Goal: Task Accomplishment & Management: Manage account settings

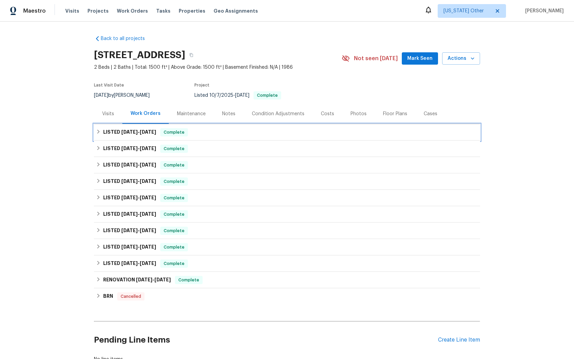
click at [171, 132] on span "Complete" at bounding box center [174, 132] width 26 height 7
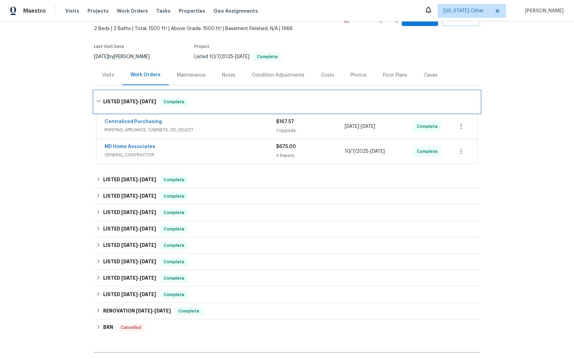
scroll to position [41, 0]
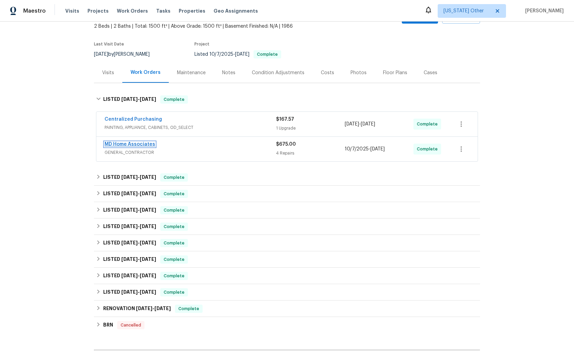
click at [126, 145] on link "MD Home Associates" at bounding box center [130, 144] width 51 height 5
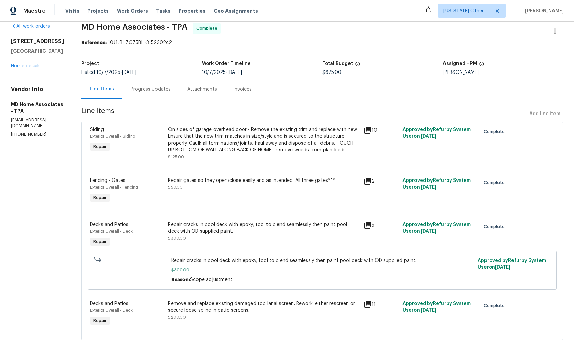
scroll to position [11, 0]
click at [26, 68] on link "Home details" at bounding box center [26, 65] width 30 height 5
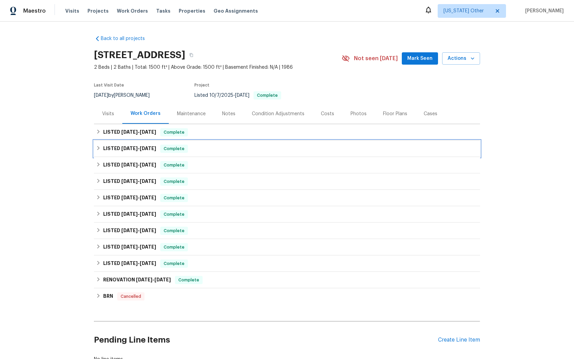
click at [177, 148] on span "Complete" at bounding box center [174, 148] width 26 height 7
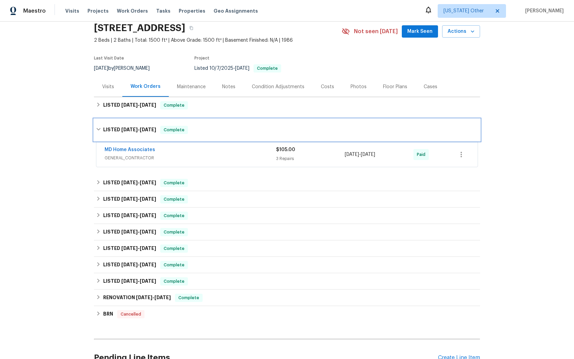
scroll to position [27, 0]
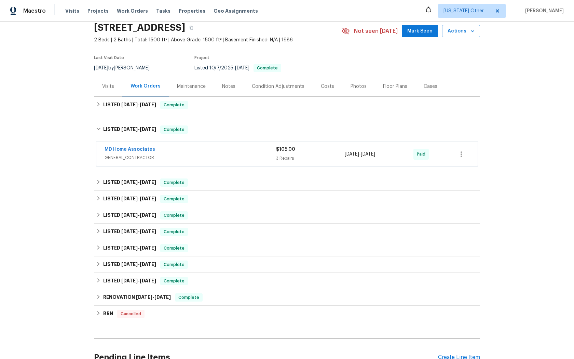
click at [141, 153] on div "MD Home Associates" at bounding box center [191, 150] width 172 height 8
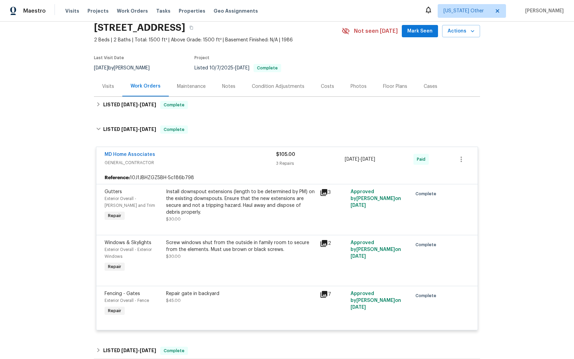
scroll to position [0, 0]
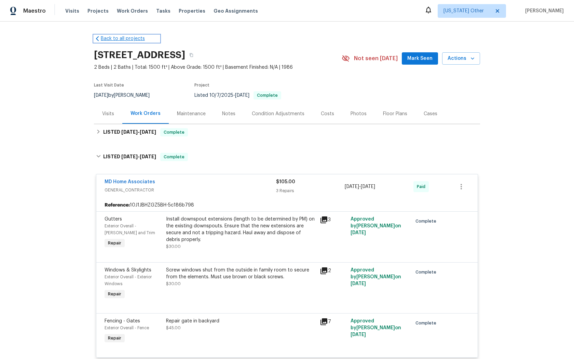
click at [115, 40] on link "Back to all projects" at bounding box center [127, 38] width 66 height 7
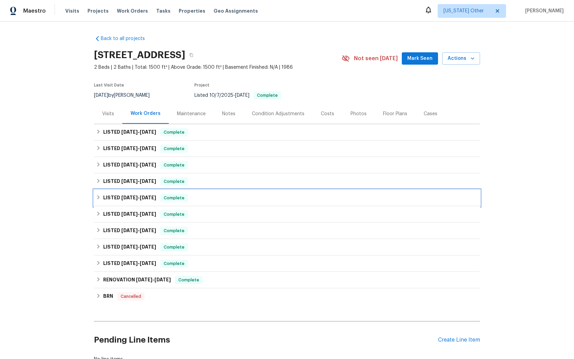
click at [175, 199] on span "Complete" at bounding box center [174, 198] width 26 height 7
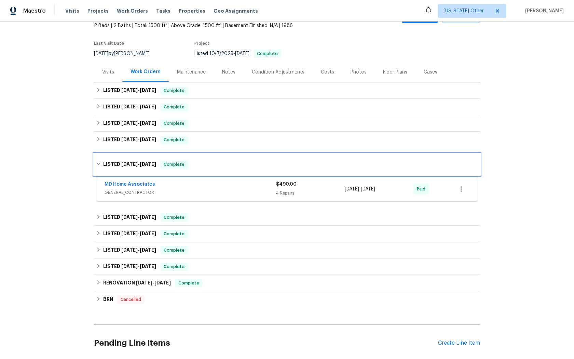
scroll to position [59, 0]
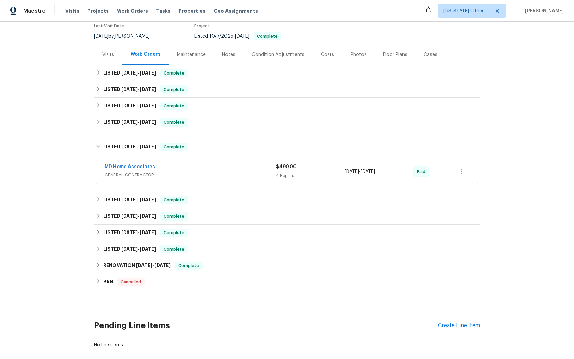
click at [287, 166] on span "$490.00" at bounding box center [286, 166] width 21 height 5
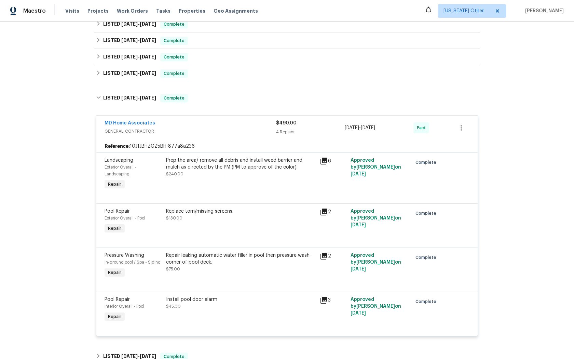
scroll to position [301, 0]
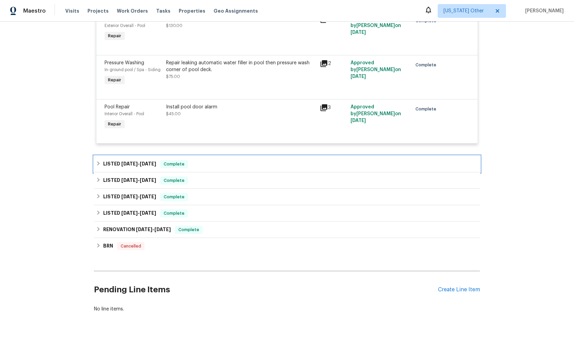
click at [176, 162] on span "Complete" at bounding box center [174, 164] width 26 height 7
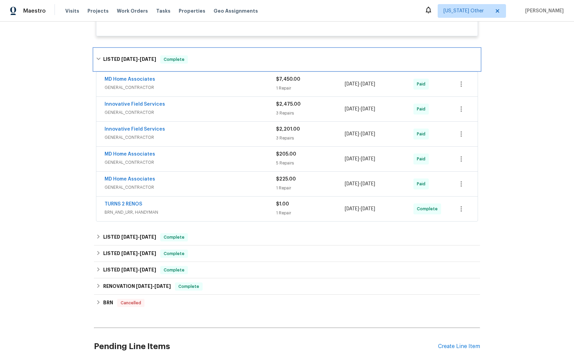
scroll to position [410, 0]
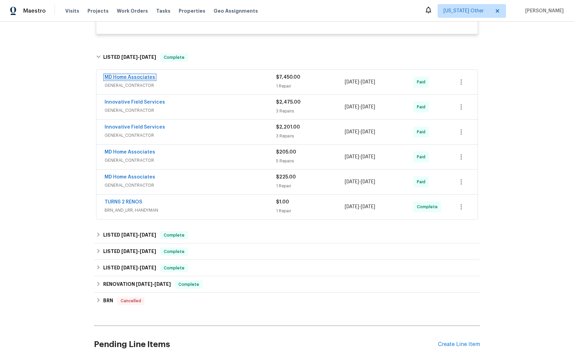
click at [135, 79] on link "MD Home Associates" at bounding box center [130, 77] width 51 height 5
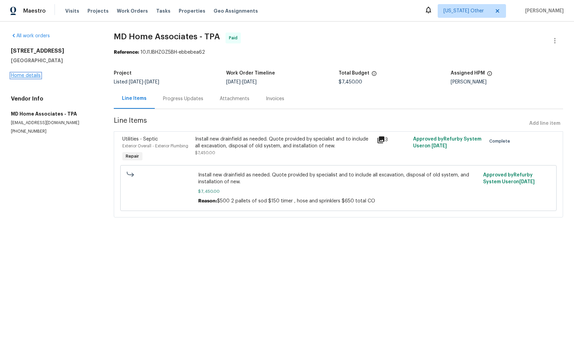
click at [29, 74] on link "Home details" at bounding box center [26, 75] width 30 height 5
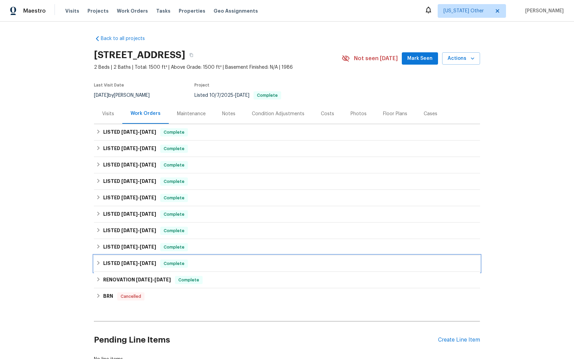
click at [173, 260] on span "Complete" at bounding box center [174, 263] width 26 height 7
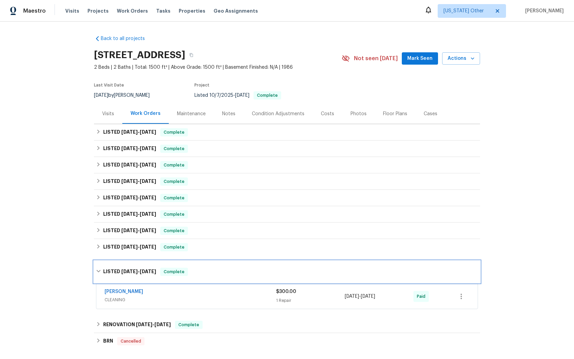
scroll to position [4, 0]
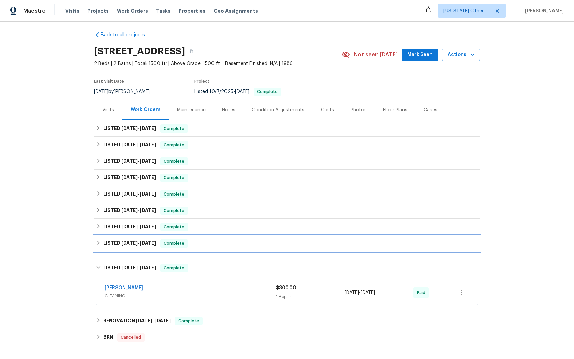
click at [176, 243] on span "Complete" at bounding box center [174, 243] width 26 height 7
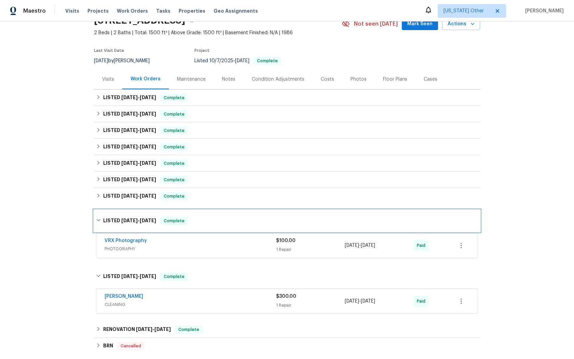
scroll to position [36, 0]
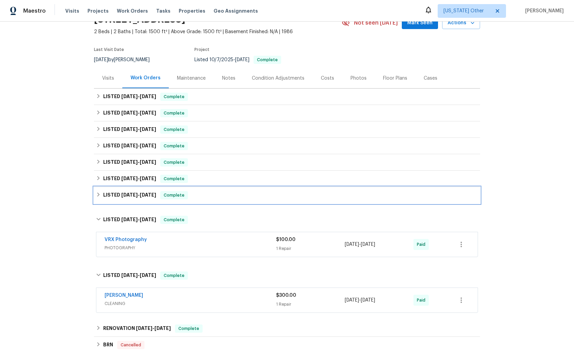
click at [172, 195] on span "Complete" at bounding box center [174, 195] width 26 height 7
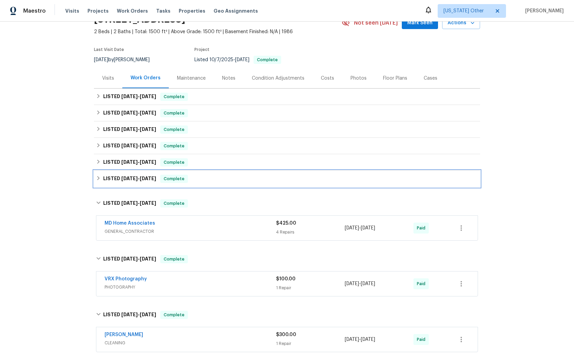
click at [176, 178] on span "Complete" at bounding box center [174, 178] width 26 height 7
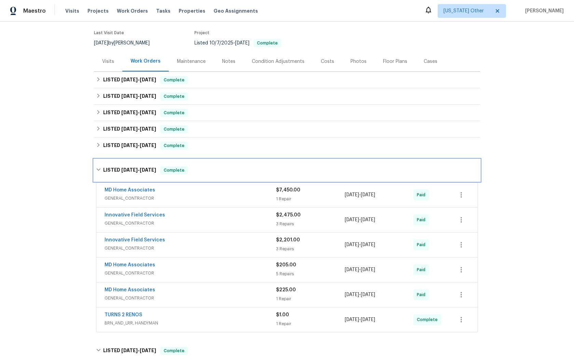
scroll to position [51, 0]
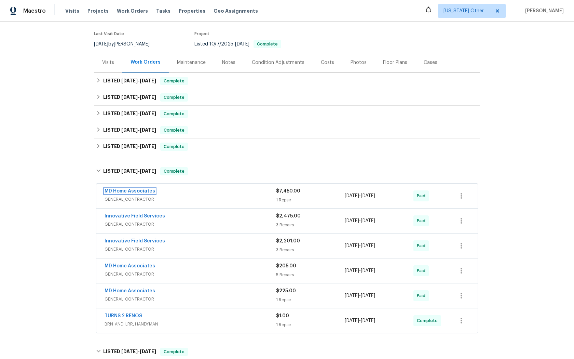
click at [131, 190] on link "MD Home Associates" at bounding box center [130, 191] width 51 height 5
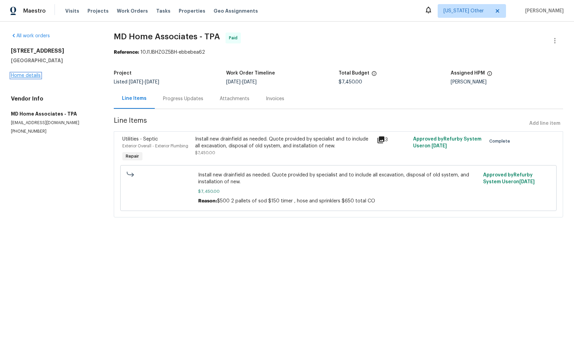
click at [24, 75] on link "Home details" at bounding box center [26, 75] width 30 height 5
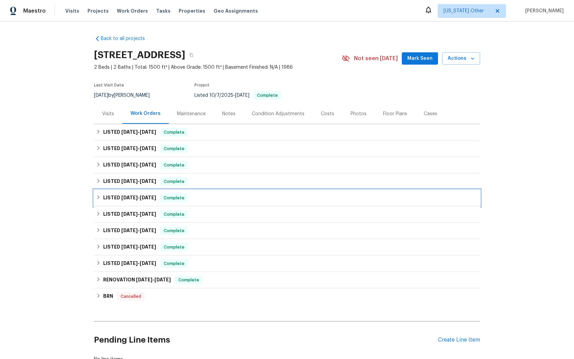
click at [172, 197] on span "Complete" at bounding box center [174, 198] width 26 height 7
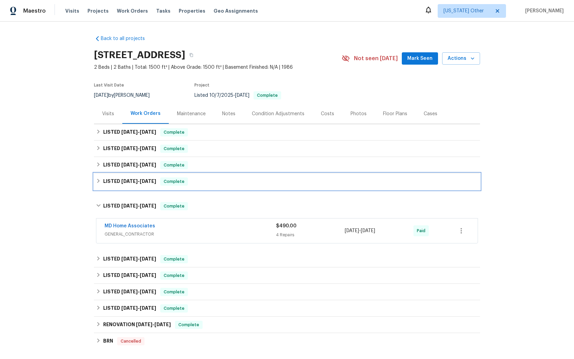
click at [173, 180] on span "Complete" at bounding box center [174, 181] width 26 height 7
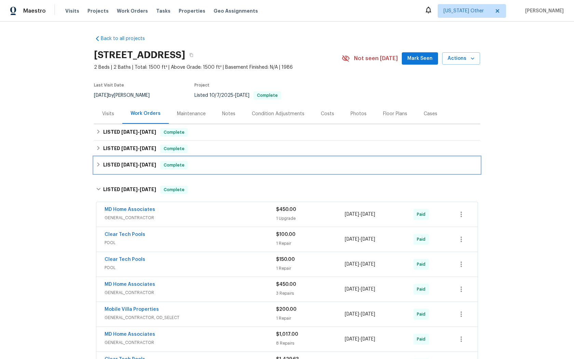
click at [169, 166] on span "Complete" at bounding box center [174, 165] width 26 height 7
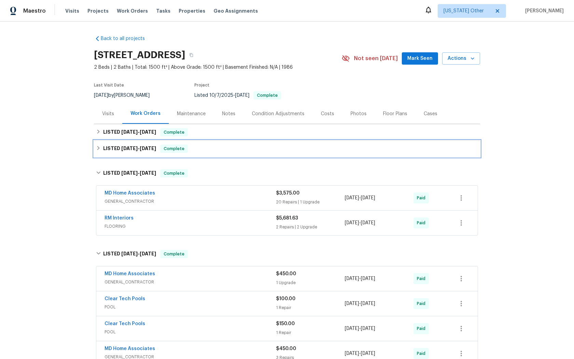
click at [176, 148] on span "Complete" at bounding box center [174, 148] width 26 height 7
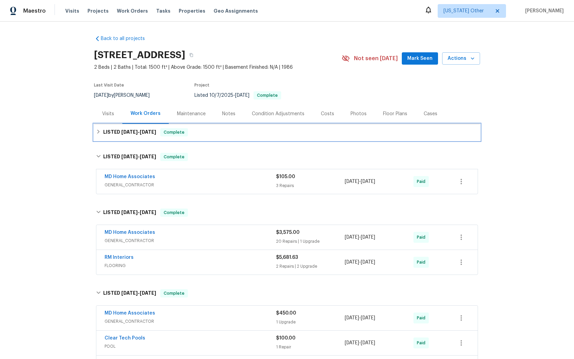
click at [177, 133] on span "Complete" at bounding box center [174, 132] width 26 height 7
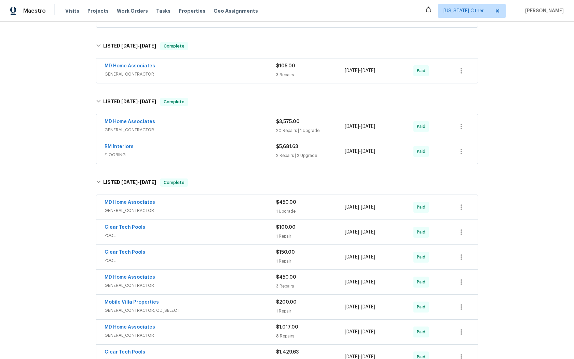
scroll to position [178, 0]
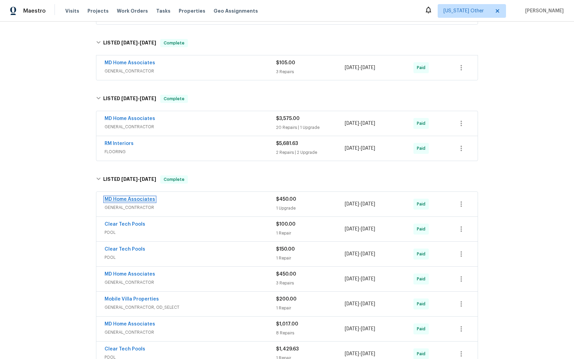
click at [126, 201] on link "MD Home Associates" at bounding box center [130, 199] width 51 height 5
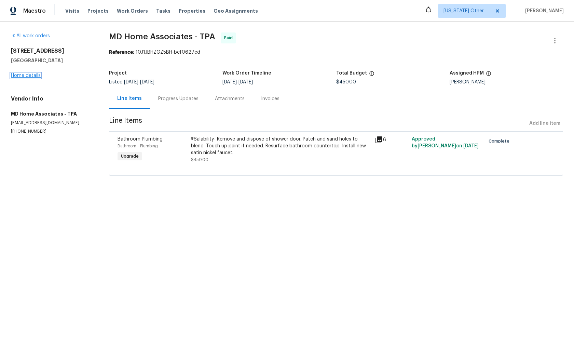
click at [25, 75] on link "Home details" at bounding box center [26, 75] width 30 height 5
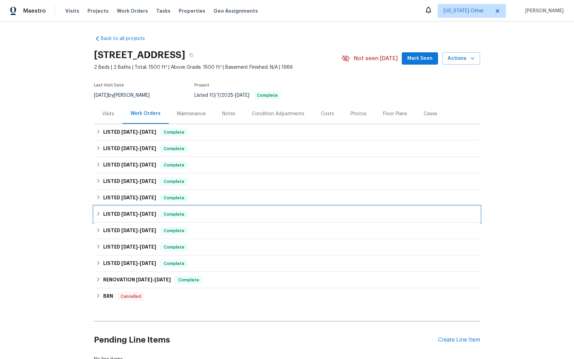
click at [176, 216] on span "Complete" at bounding box center [174, 214] width 26 height 7
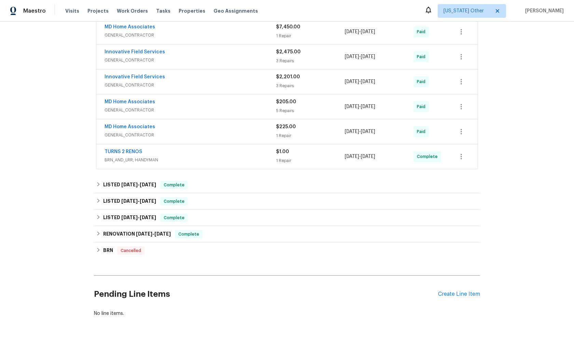
scroll to position [216, 0]
click at [128, 150] on link "TURNS 2 RENOS" at bounding box center [124, 151] width 38 height 5
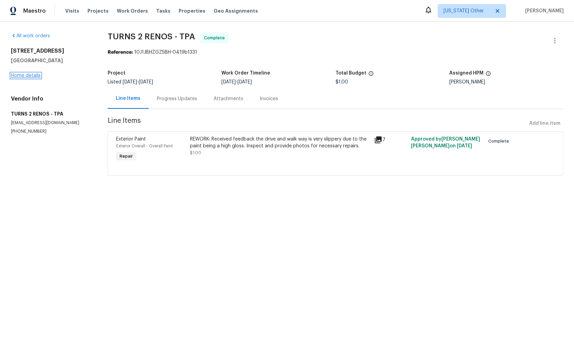
click at [29, 76] on link "Home details" at bounding box center [26, 75] width 30 height 5
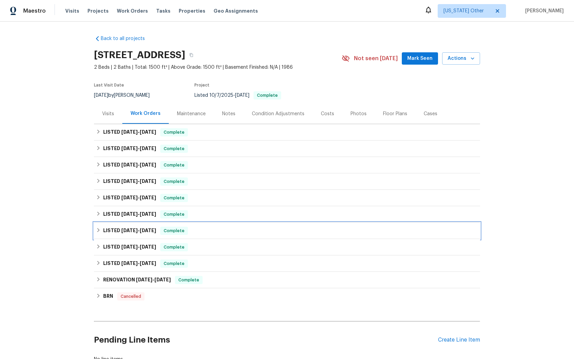
click at [174, 231] on span "Complete" at bounding box center [174, 230] width 26 height 7
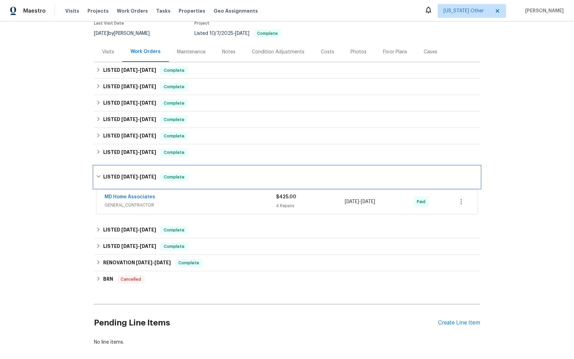
scroll to position [66, 0]
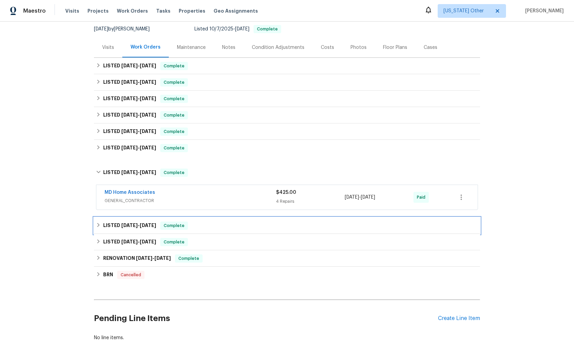
click at [176, 225] on span "Complete" at bounding box center [174, 225] width 26 height 7
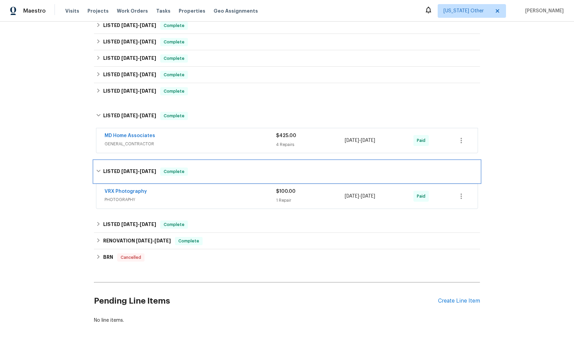
scroll to position [134, 0]
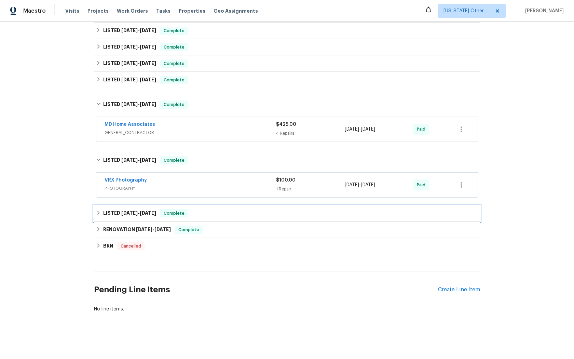
click at [177, 214] on span "Complete" at bounding box center [174, 213] width 26 height 7
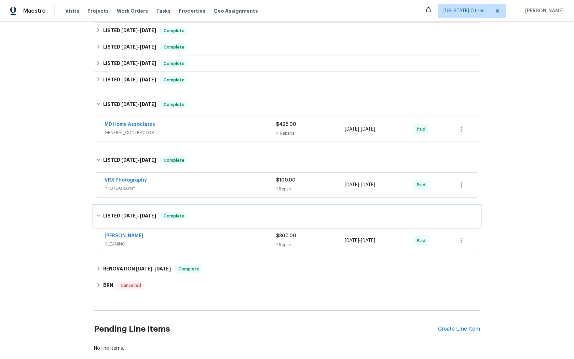
scroll to position [174, 0]
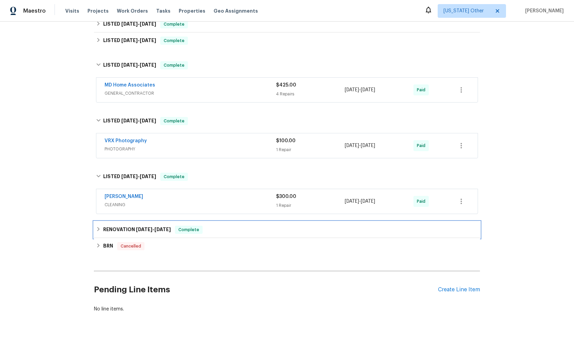
click at [191, 229] on span "Complete" at bounding box center [189, 229] width 26 height 7
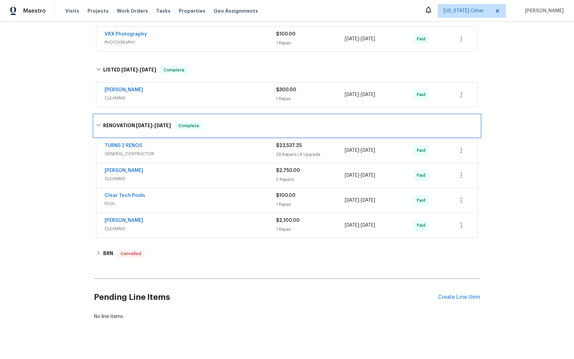
scroll to position [281, 0]
click at [126, 147] on link "TURNS 2 RENOS" at bounding box center [124, 145] width 38 height 5
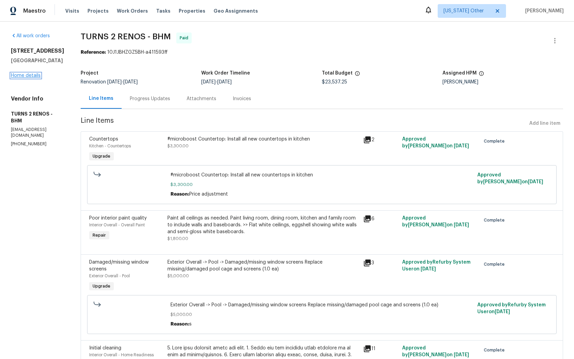
click at [25, 78] on link "Home details" at bounding box center [26, 75] width 30 height 5
